Goal: Check status: Check status

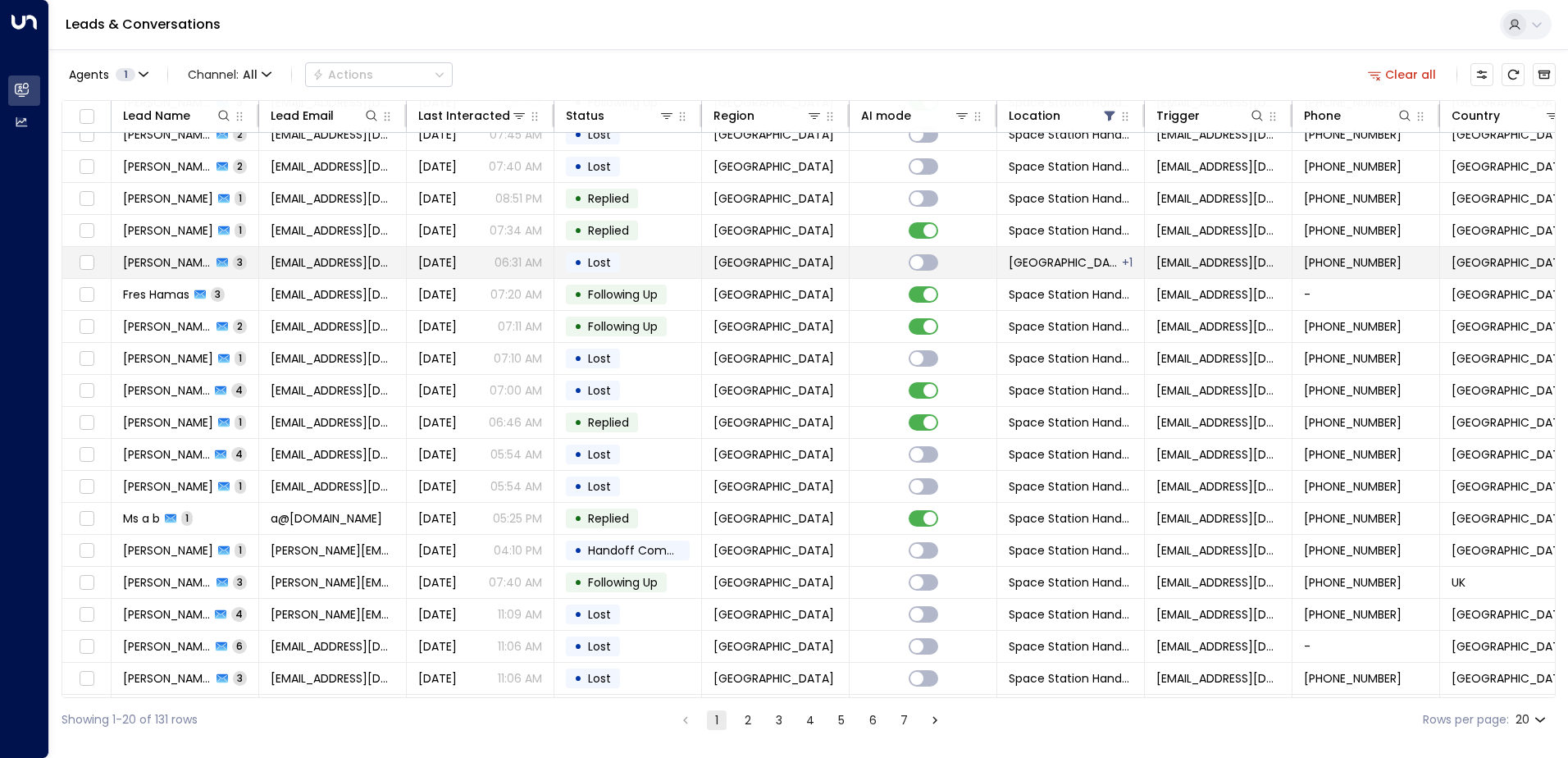
scroll to position [81, 0]
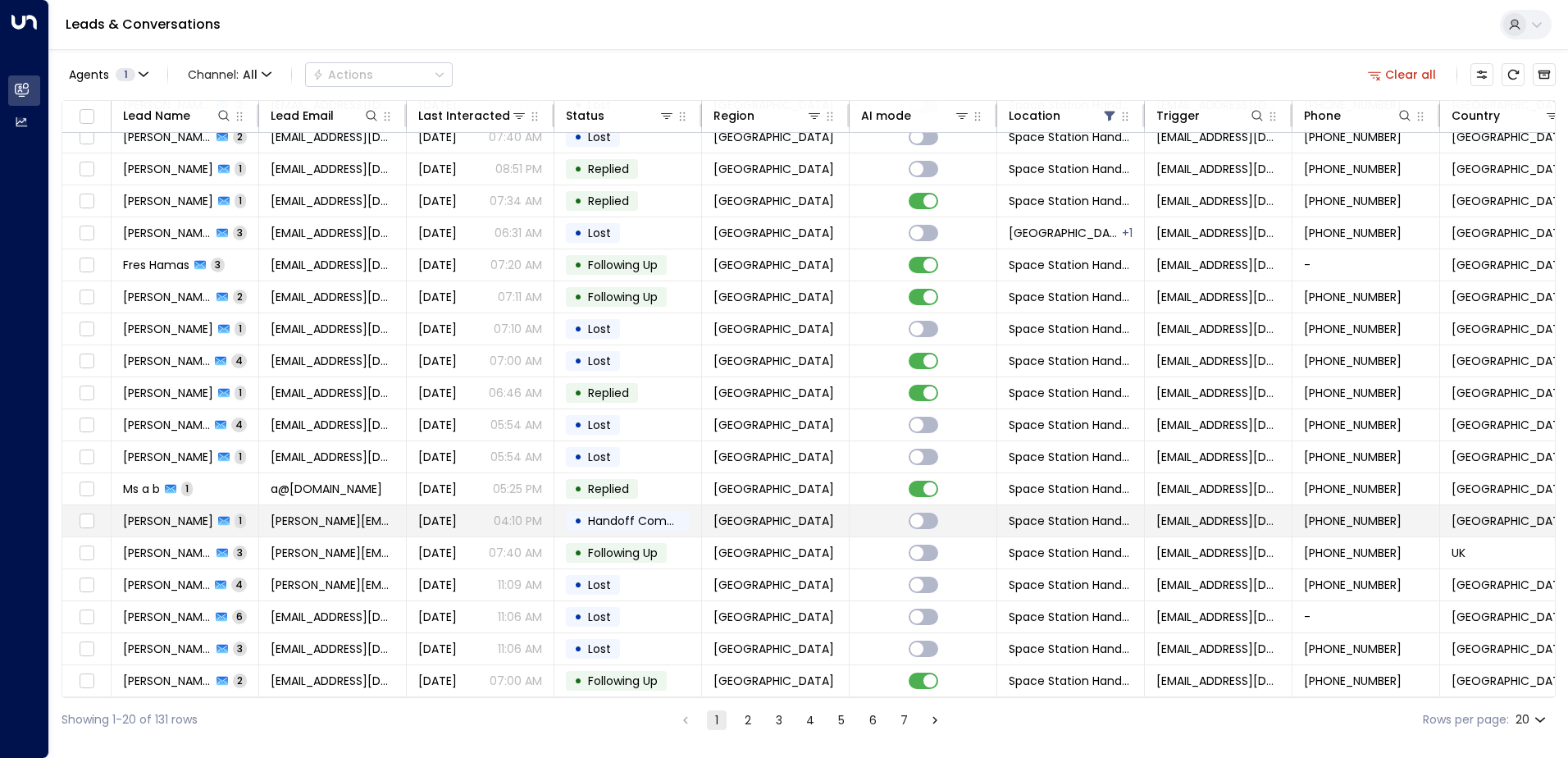
click at [644, 514] on span "Handoff Completed" at bounding box center [645, 520] width 115 height 16
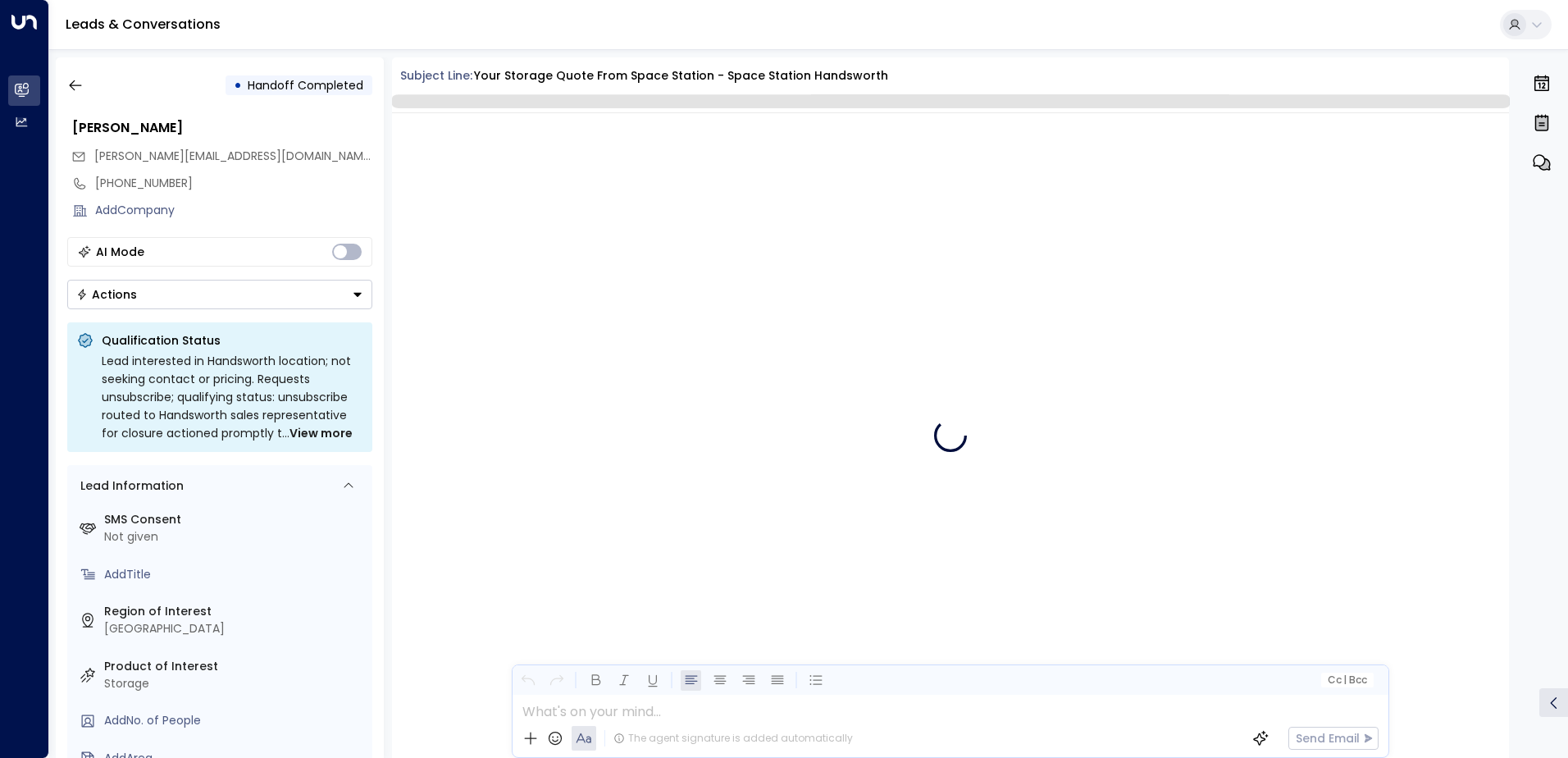
scroll to position [1485, 0]
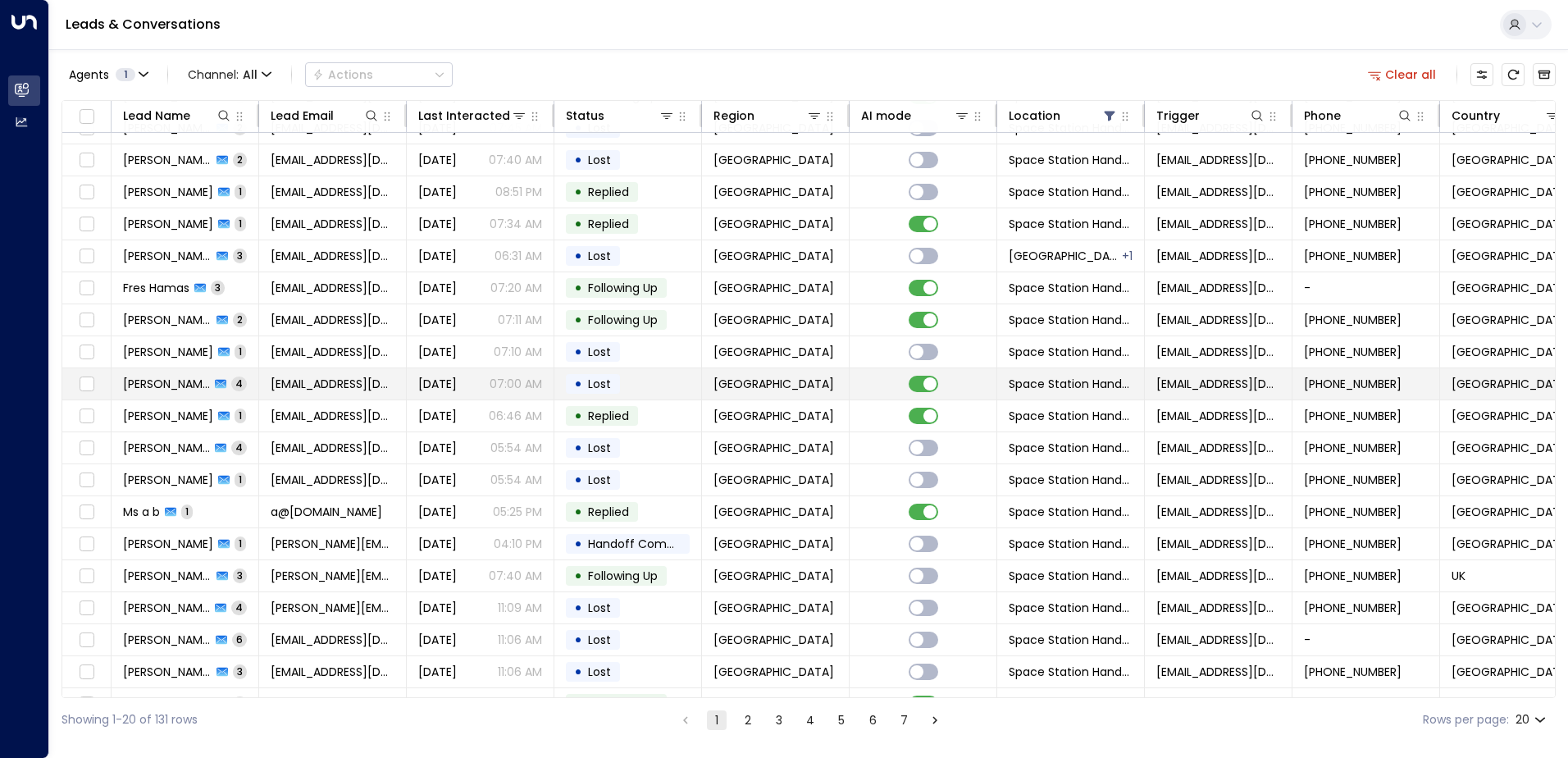
scroll to position [81, 0]
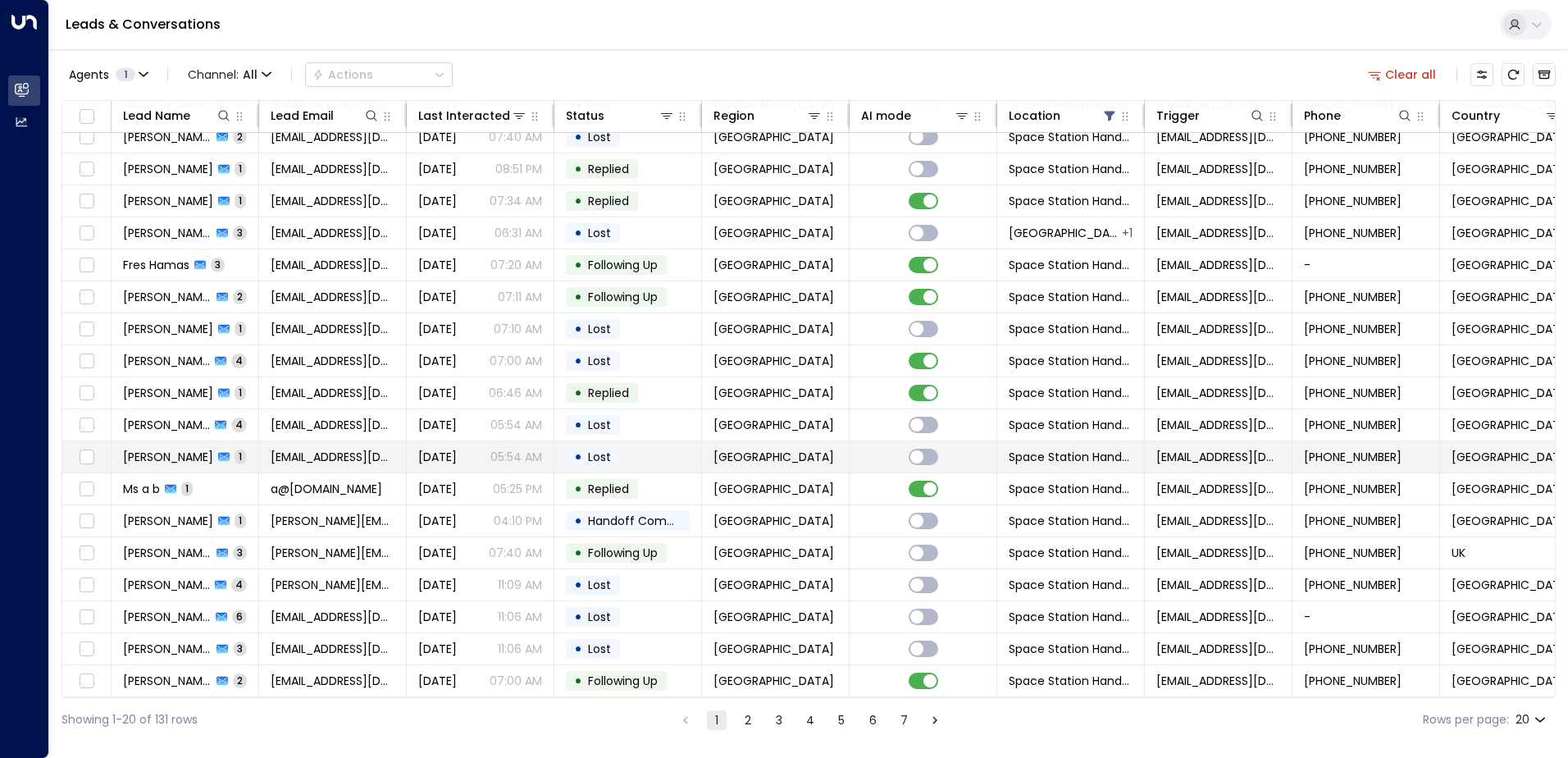
click at [611, 457] on span "Lost" at bounding box center [599, 456] width 35 height 16
